Goal: Task Accomplishment & Management: Complete application form

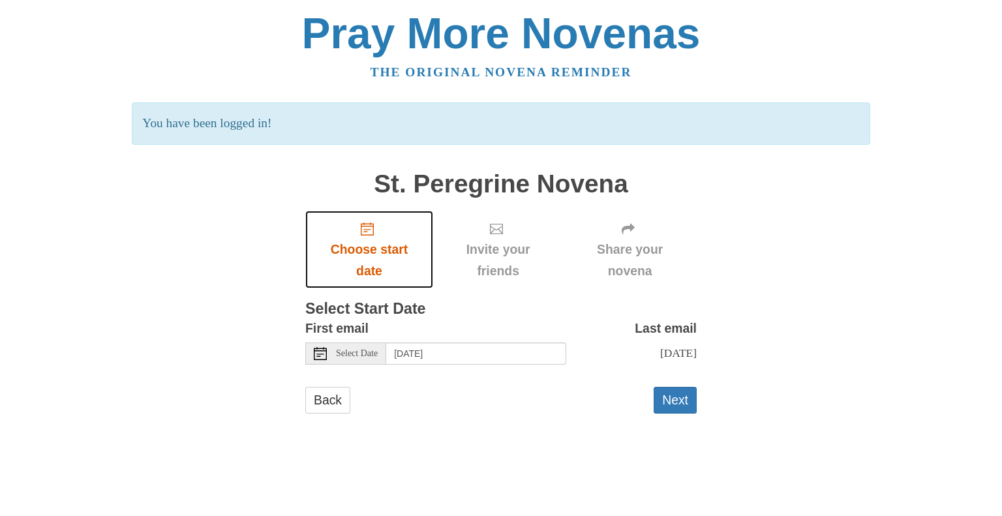
click at [370, 226] on use "Choose start date" at bounding box center [367, 228] width 13 height 13
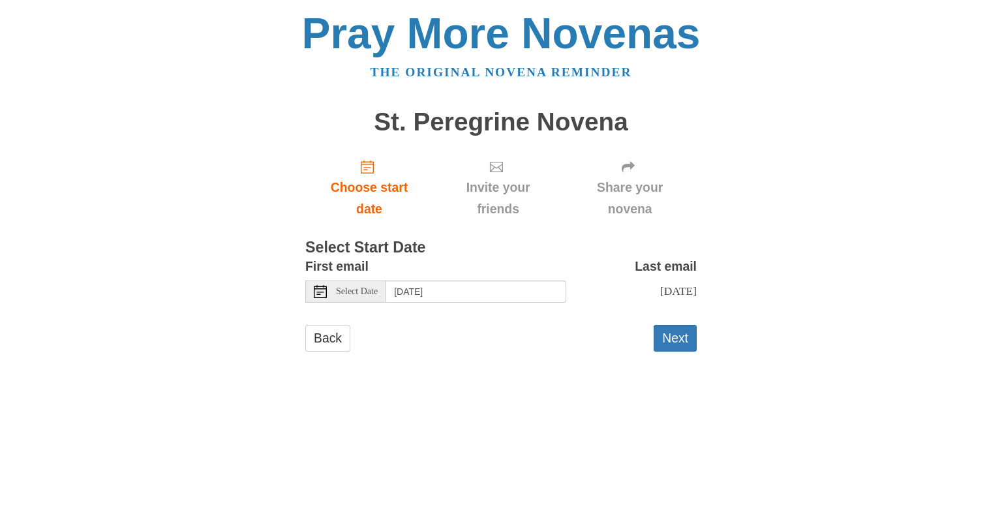
click at [512, 182] on span "Invite your friends" at bounding box center [498, 198] width 104 height 43
click at [682, 352] on button "Next" at bounding box center [675, 338] width 43 height 27
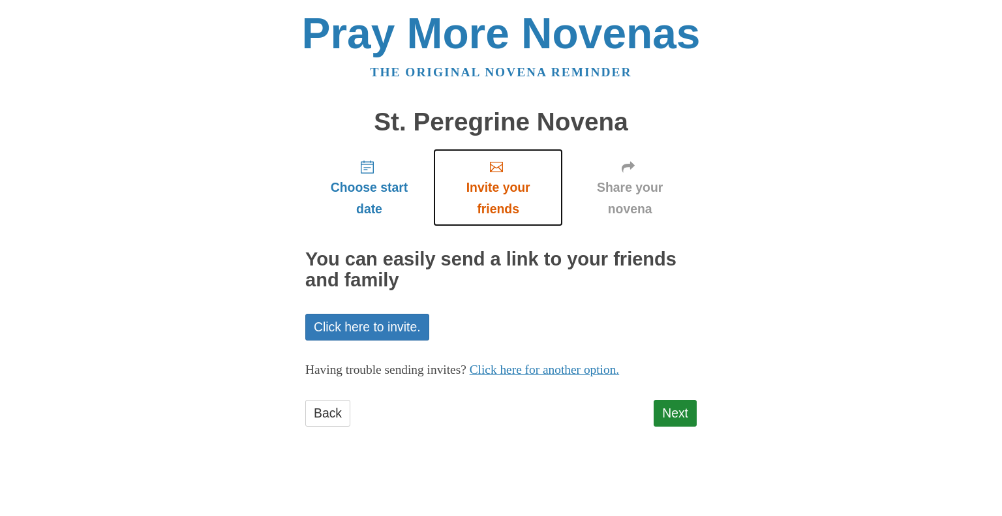
click at [504, 186] on span "Invite your friends" at bounding box center [498, 198] width 104 height 43
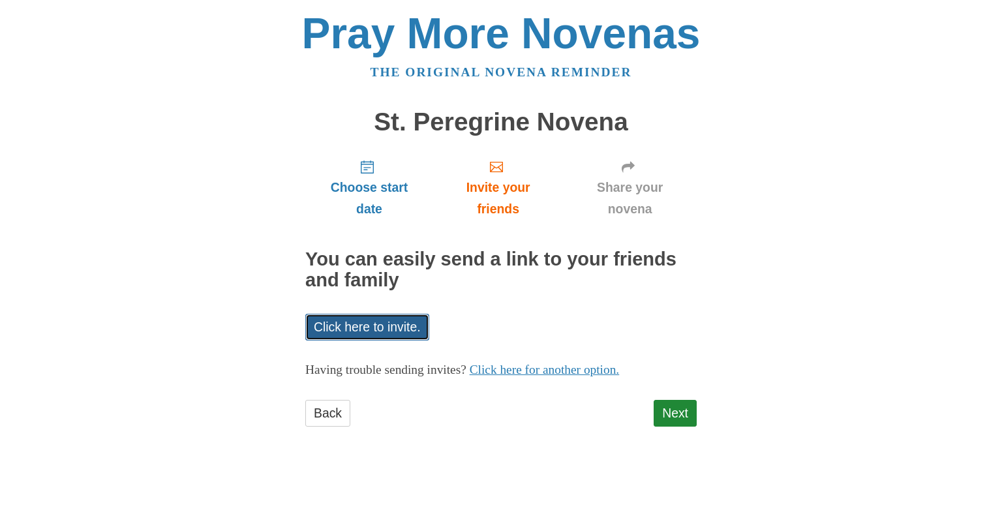
click at [378, 325] on link "Click here to invite." at bounding box center [367, 327] width 124 height 27
click at [360, 323] on link "Click here to invite." at bounding box center [367, 327] width 124 height 27
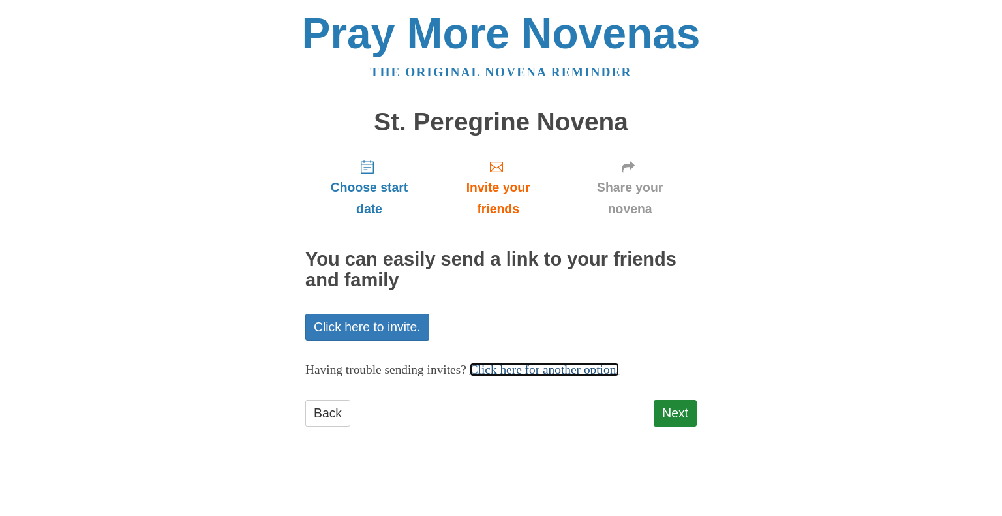
click at [569, 365] on link "Click here for another option." at bounding box center [545, 370] width 150 height 14
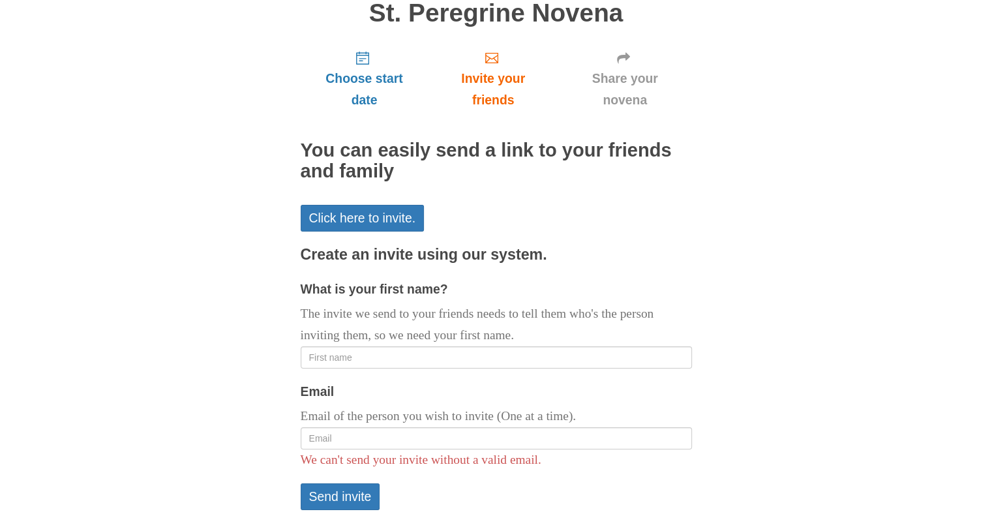
scroll to position [130, 0]
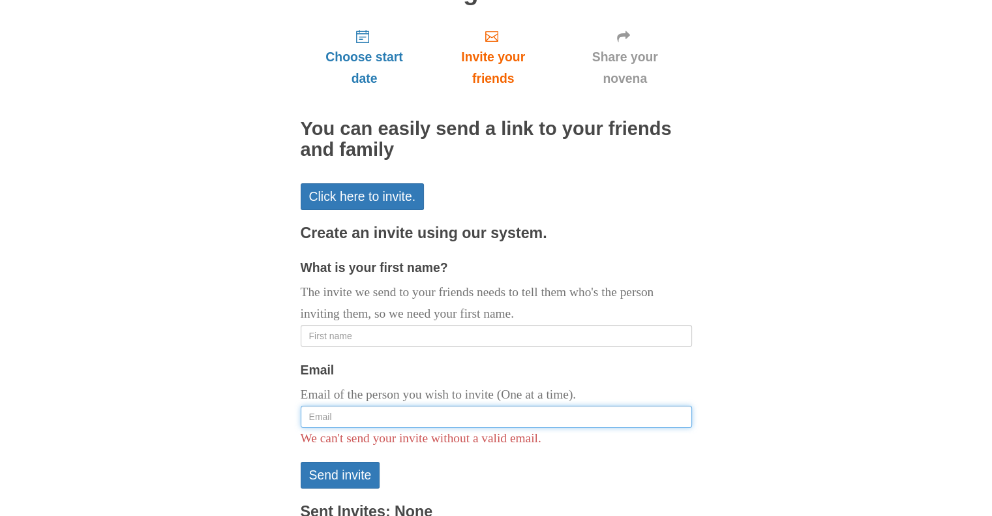
click at [313, 415] on input "Email" at bounding box center [496, 417] width 391 height 22
type input "[EMAIL_ADDRESS][DOMAIN_NAME]"
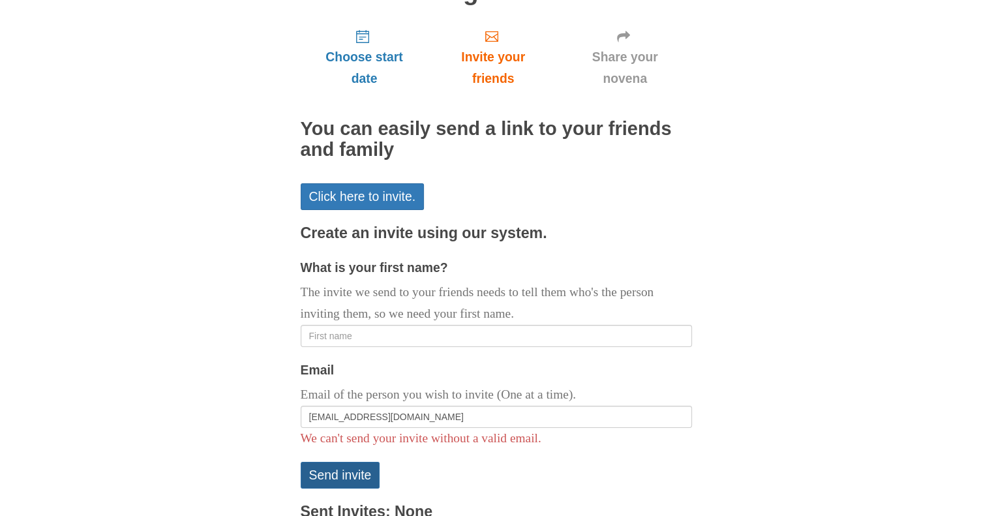
click at [350, 474] on button "Send invite" at bounding box center [341, 475] width 80 height 27
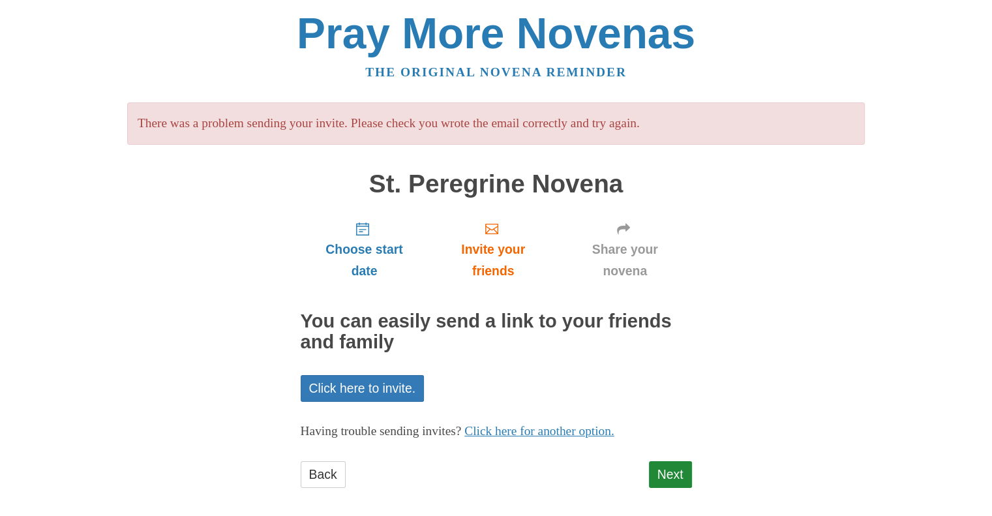
scroll to position [9, 0]
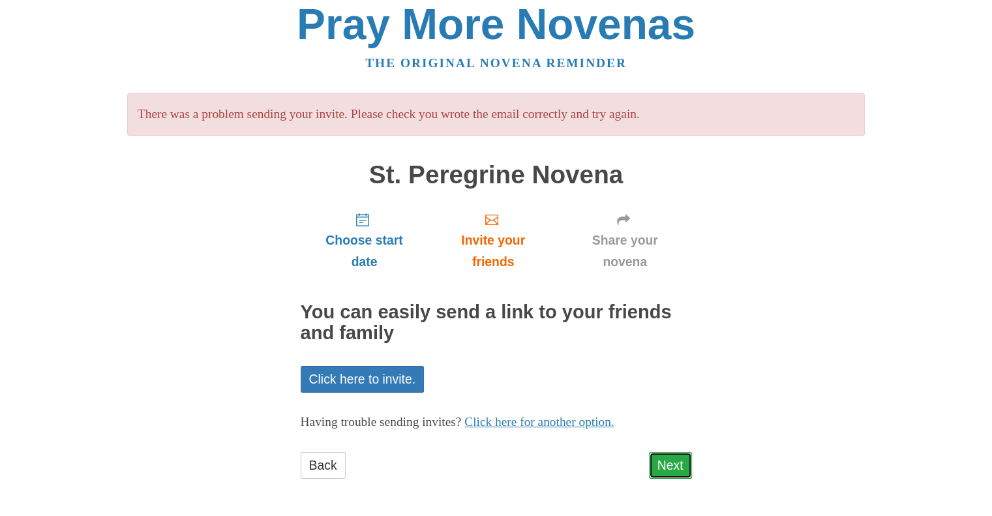
click at [679, 468] on link "Next" at bounding box center [670, 465] width 43 height 27
